Goal: Transaction & Acquisition: Purchase product/service

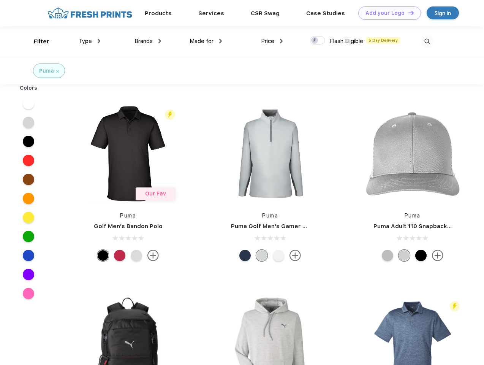
click at [387, 13] on link "Add your Logo Design Tool" at bounding box center [389, 12] width 63 height 13
click at [0, 0] on div "Design Tool" at bounding box center [0, 0] width 0 height 0
click at [408, 13] on link "Add your Logo Design Tool" at bounding box center [389, 12] width 63 height 13
click at [36, 41] on div "Filter" at bounding box center [42, 41] width 16 height 9
click at [90, 41] on span "Type" at bounding box center [85, 41] width 13 height 7
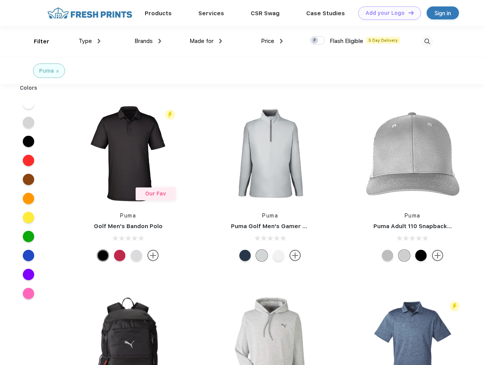
click at [148, 41] on span "Brands" at bounding box center [143, 41] width 18 height 7
click at [206, 41] on span "Made for" at bounding box center [202, 41] width 24 height 7
click at [272, 41] on span "Price" at bounding box center [267, 41] width 13 height 7
click at [318, 41] on div at bounding box center [317, 40] width 15 height 8
click at [315, 41] on input "checkbox" at bounding box center [312, 38] width 5 height 5
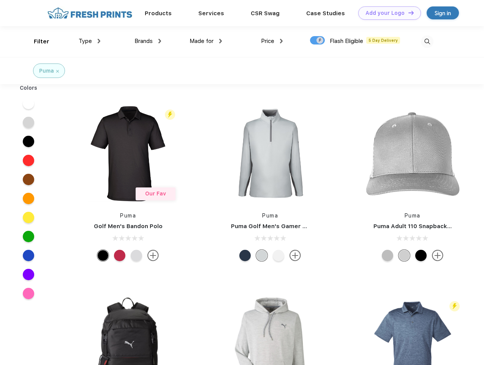
click at [427, 41] on img at bounding box center [427, 41] width 13 height 13
